Goal: Navigation & Orientation: Go to known website

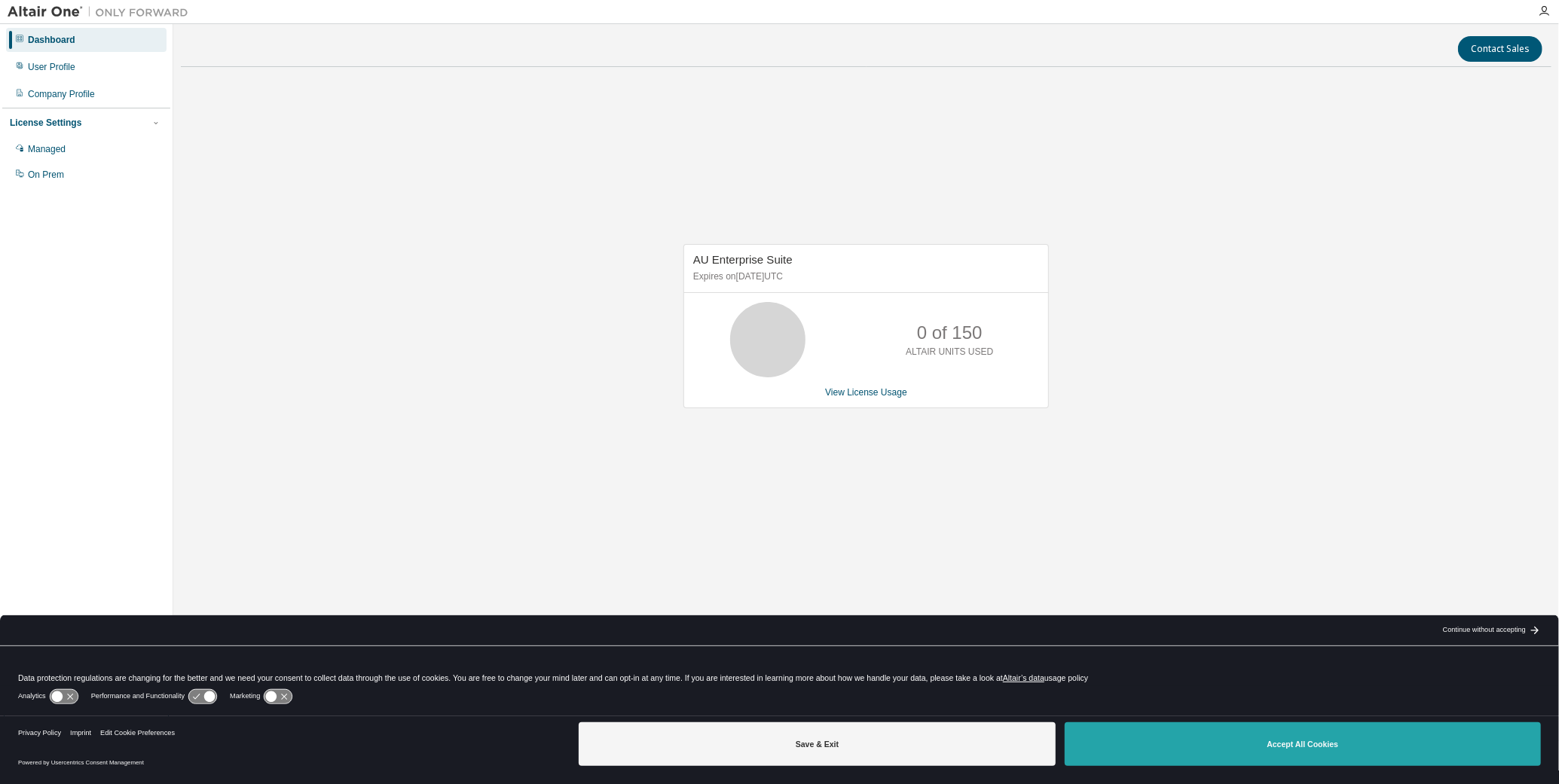
click at [1317, 740] on button "Accept All Cookies" at bounding box center [1302, 744] width 476 height 44
